Goal: Task Accomplishment & Management: Manage account settings

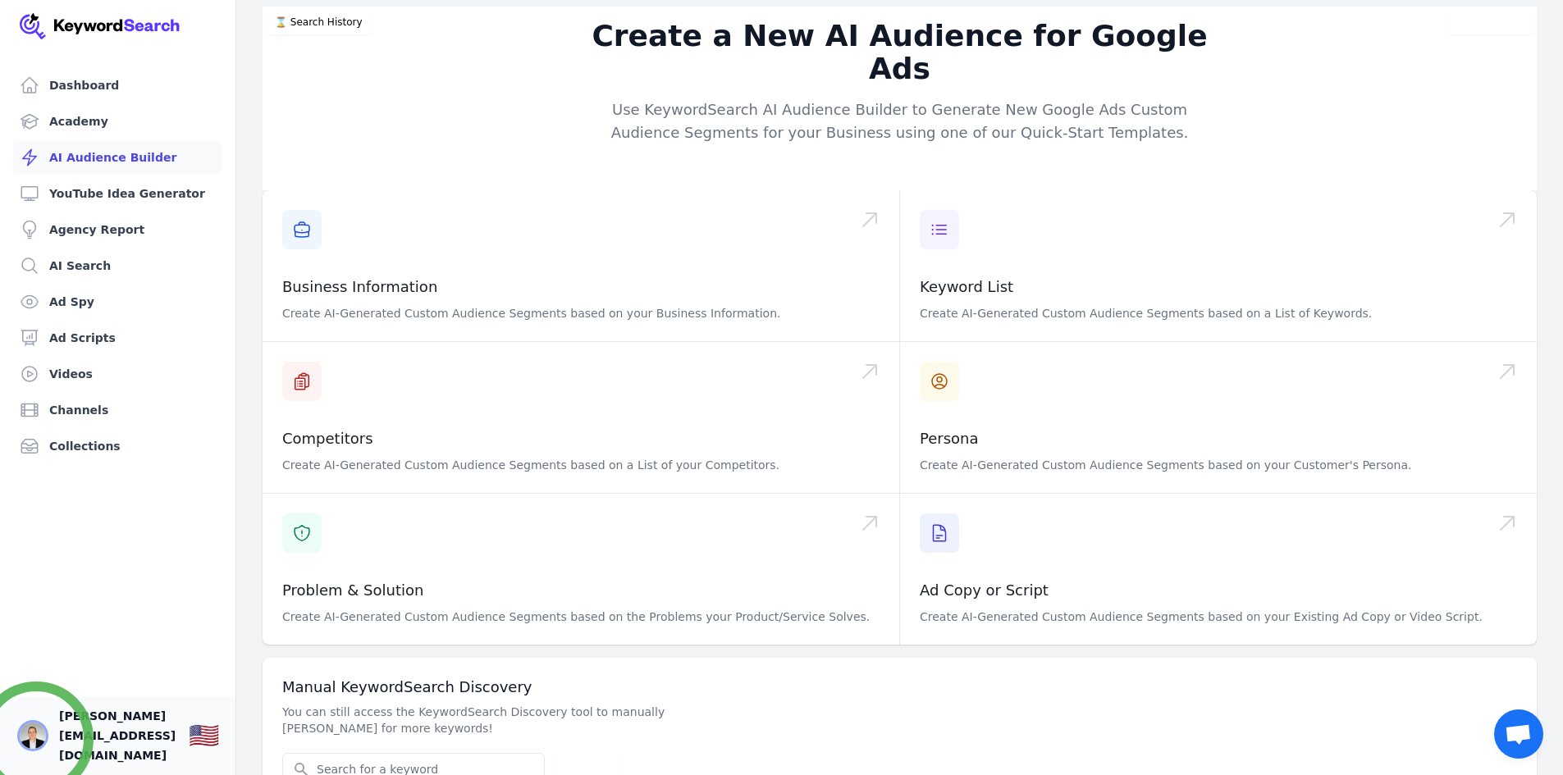
click at [36, 739] on img "Open user button" at bounding box center [33, 736] width 26 height 26
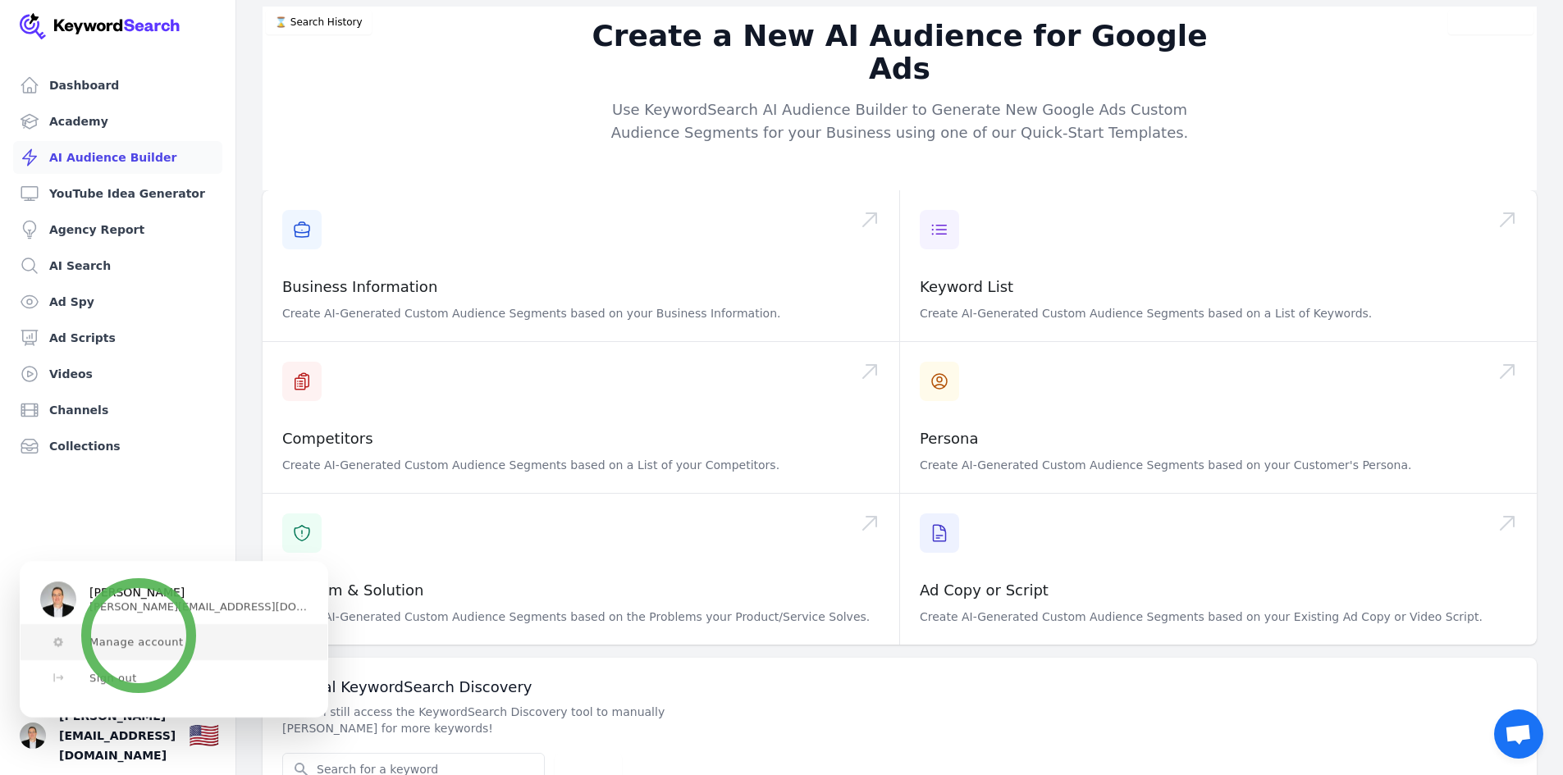
click at [139, 636] on span "Manage account" at bounding box center [136, 642] width 94 height 13
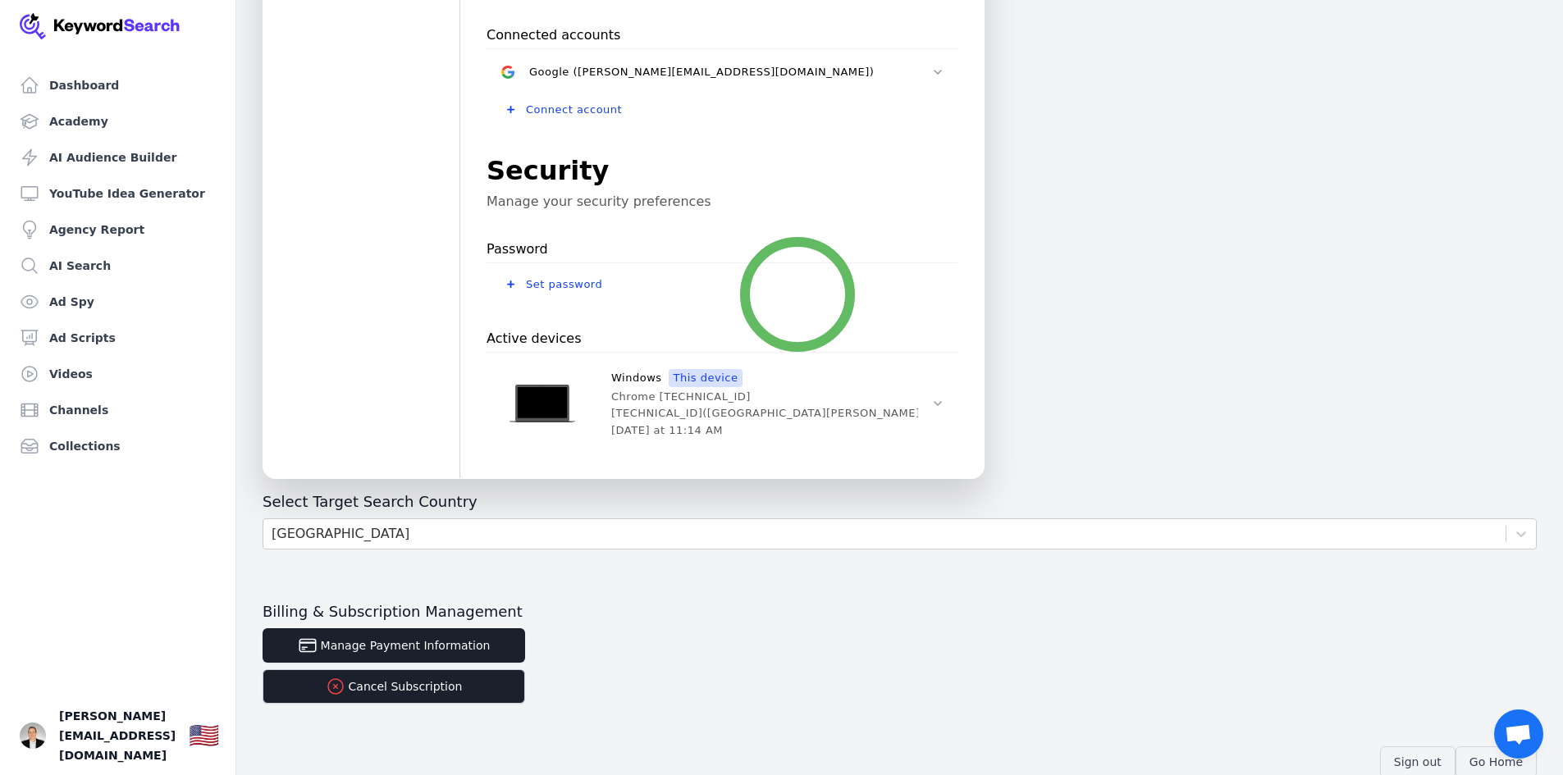
scroll to position [433, 0]
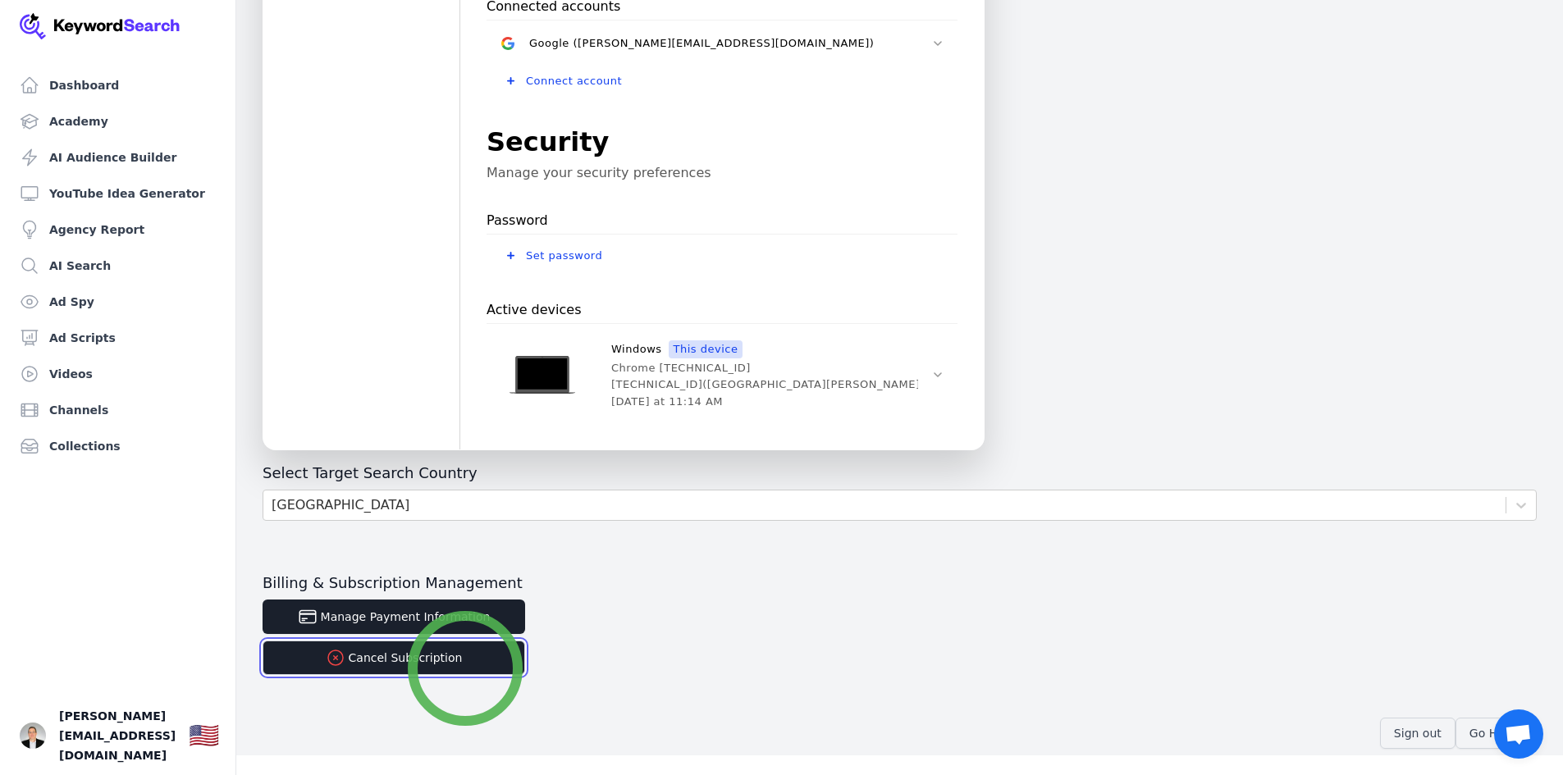
click at [465, 669] on button "Cancel Subscription" at bounding box center [393, 658] width 262 height 34
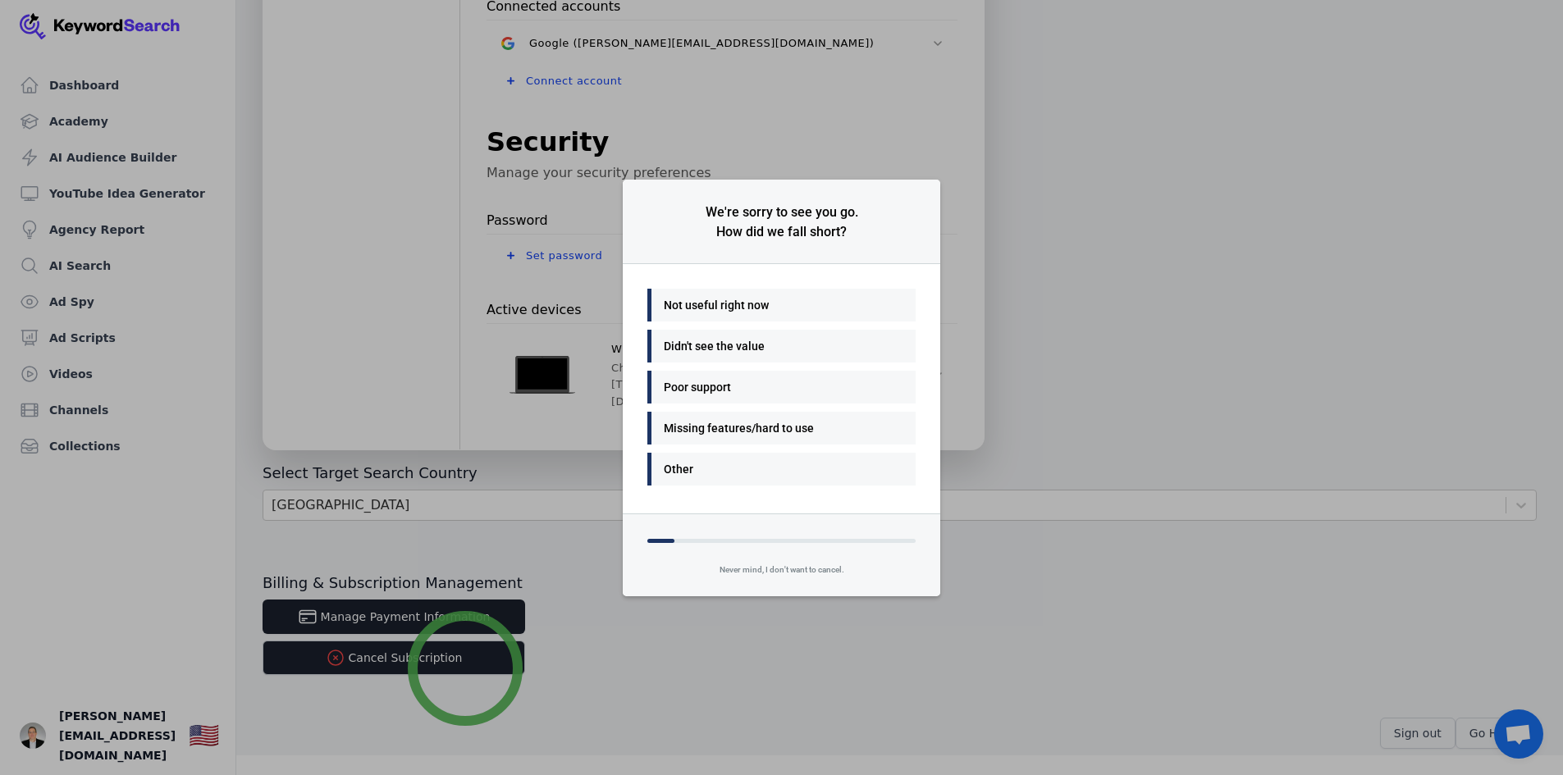
click at [722, 305] on div "Not useful right now" at bounding box center [777, 305] width 227 height 20
click at [727, 312] on div "Many things - I'll be back" at bounding box center [777, 305] width 227 height 20
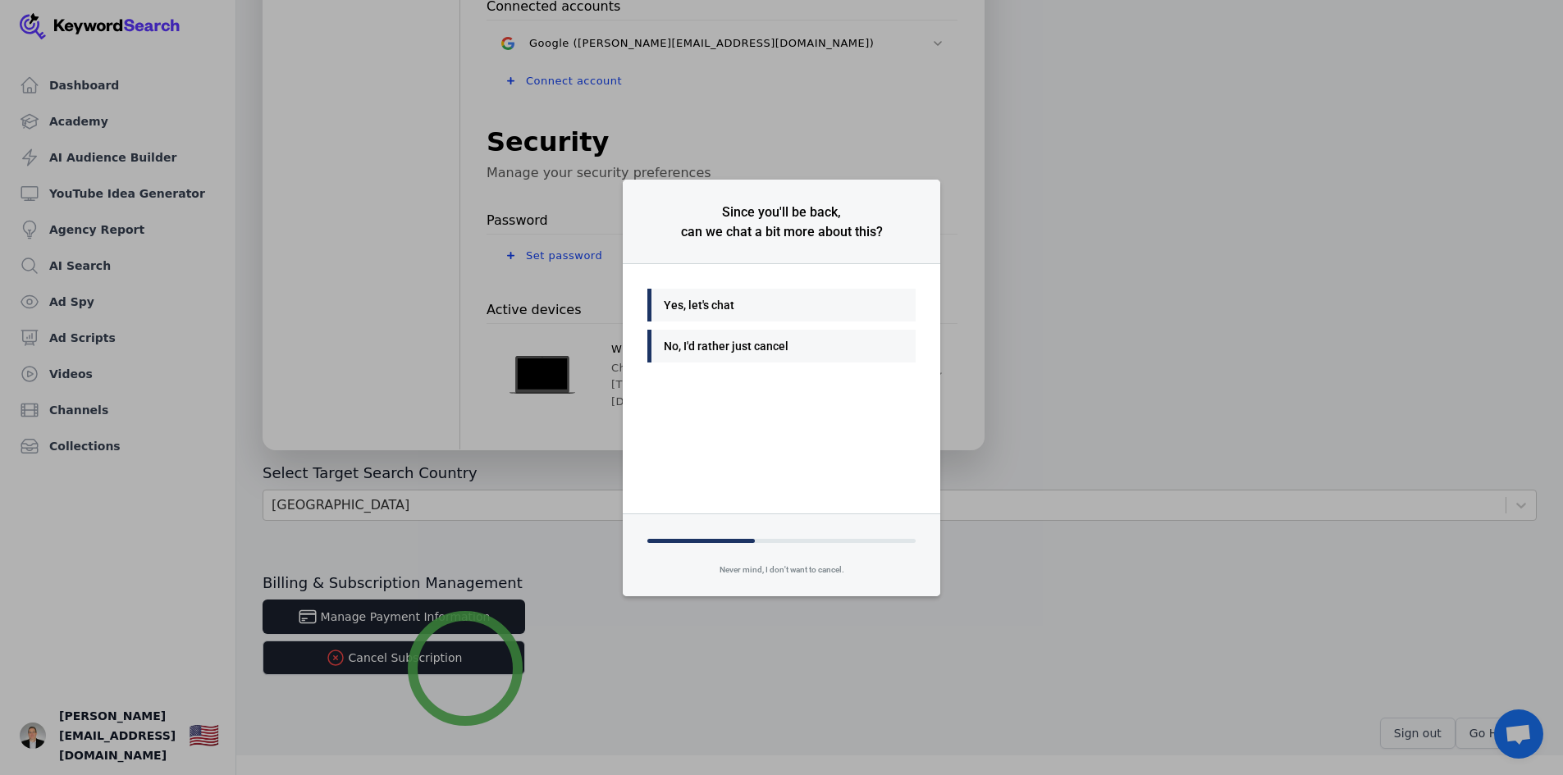
click at [728, 346] on div "No, I'd rather just cancel" at bounding box center [777, 346] width 227 height 20
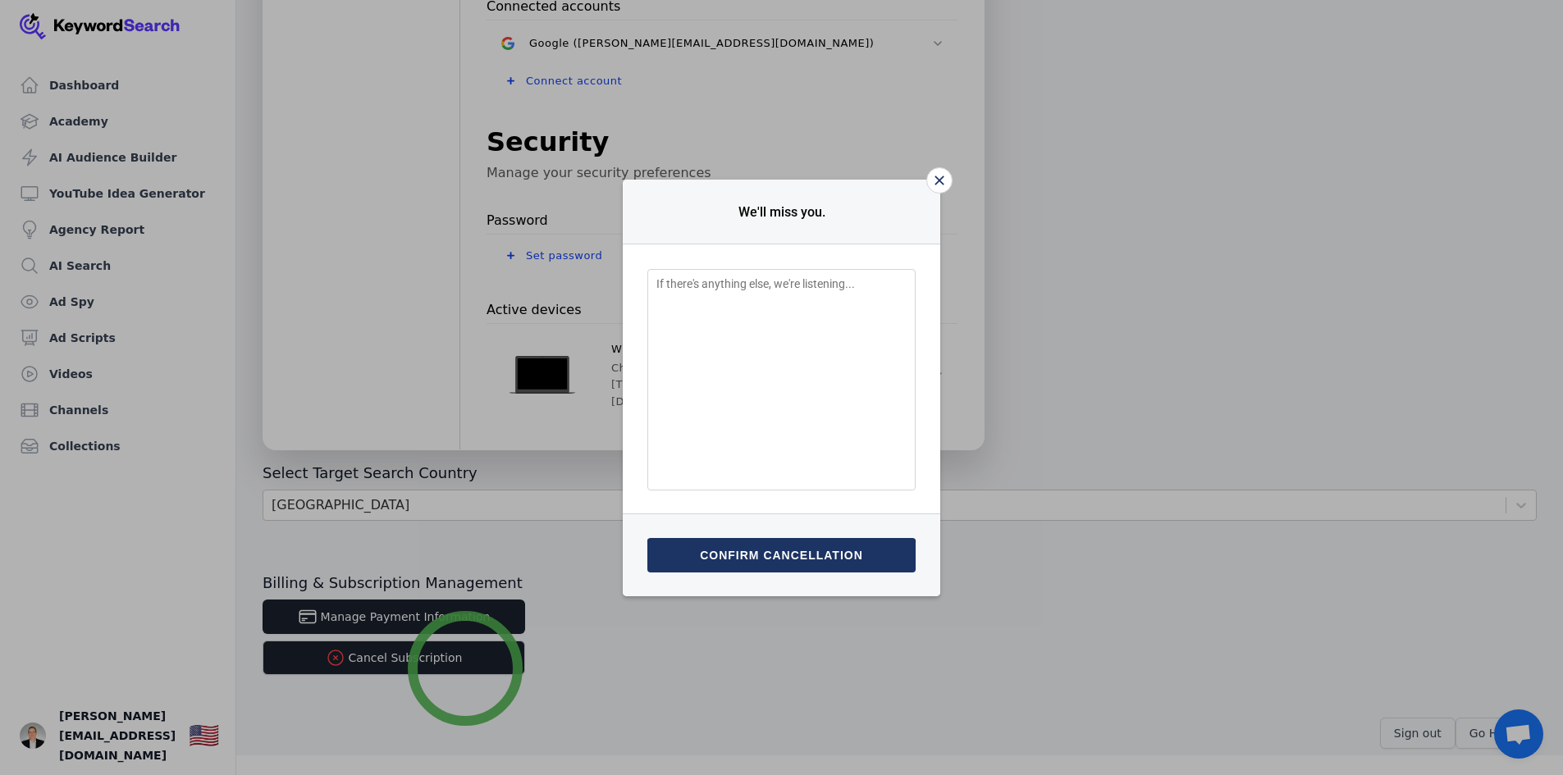
click at [724, 313] on textarea "Feedback Input" at bounding box center [781, 379] width 268 height 221
type textarea "Im in Ad Outreach. Love what [PERSON_NAME] does. I need to cancel this for now."
click at [827, 559] on button "Submit & confirm cancellation" at bounding box center [781, 555] width 268 height 34
